Goal: Transaction & Acquisition: Purchase product/service

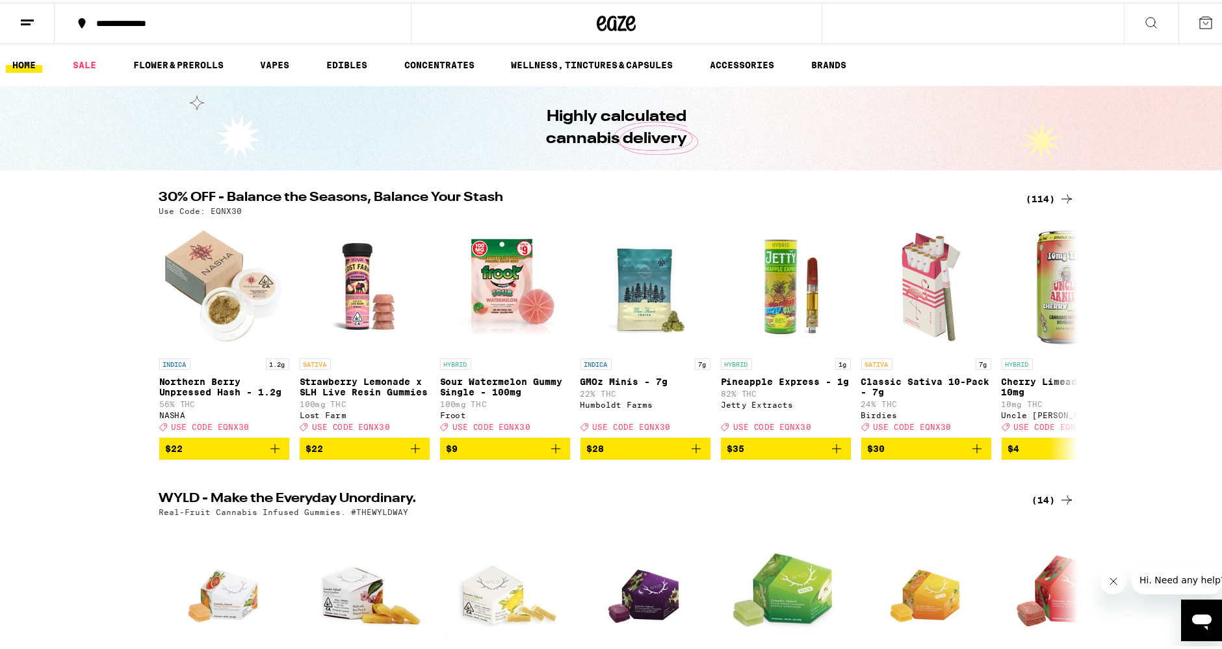
click at [1059, 194] on icon at bounding box center [1067, 197] width 16 height 16
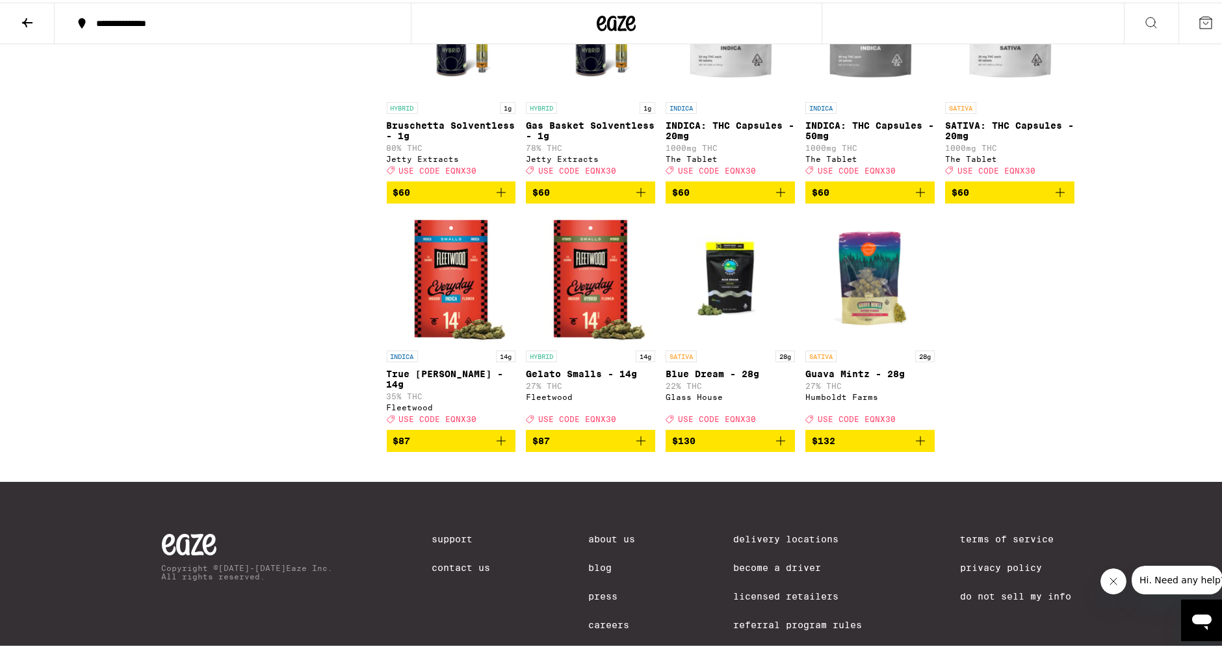
scroll to position [5369, 0]
